Goal: Navigation & Orientation: Find specific page/section

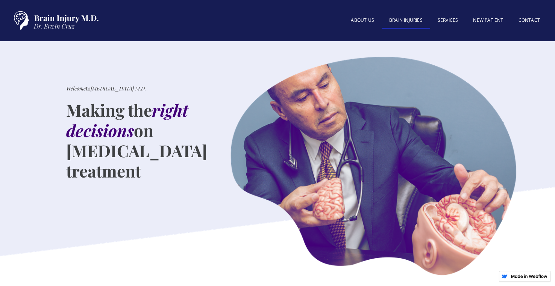
click at [406, 18] on link "BRAIN INJURIES" at bounding box center [405, 21] width 48 height 16
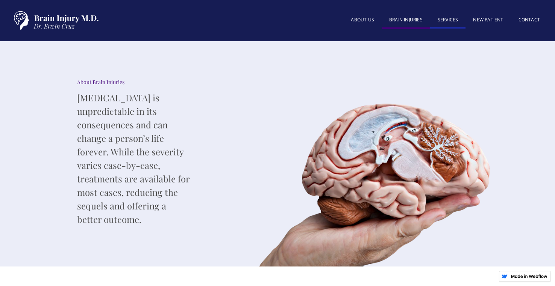
click at [440, 20] on link "SERVICES" at bounding box center [448, 20] width 36 height 16
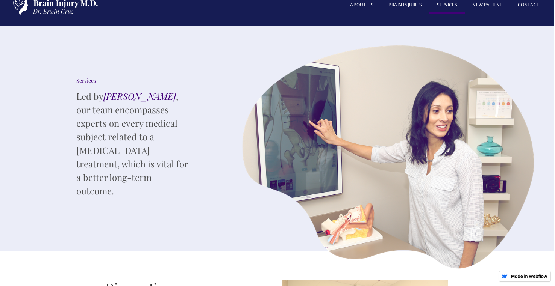
scroll to position [0, 1]
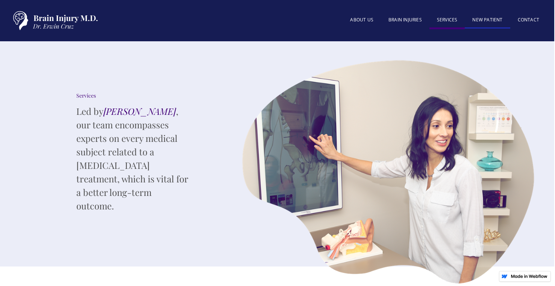
click at [486, 17] on link "New patient" at bounding box center [486, 20] width 45 height 16
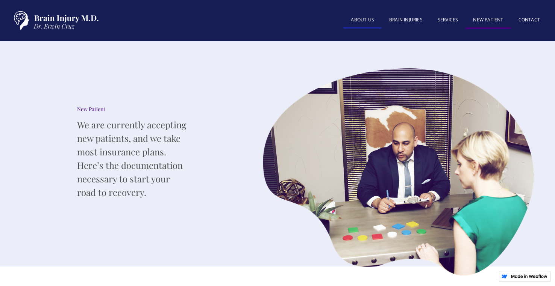
click at [368, 21] on link "About US" at bounding box center [362, 20] width 38 height 16
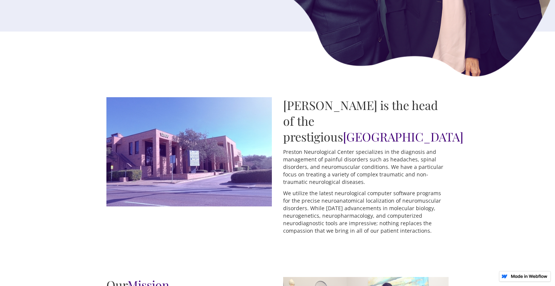
scroll to position [237, 0]
